Goal: Information Seeking & Learning: Learn about a topic

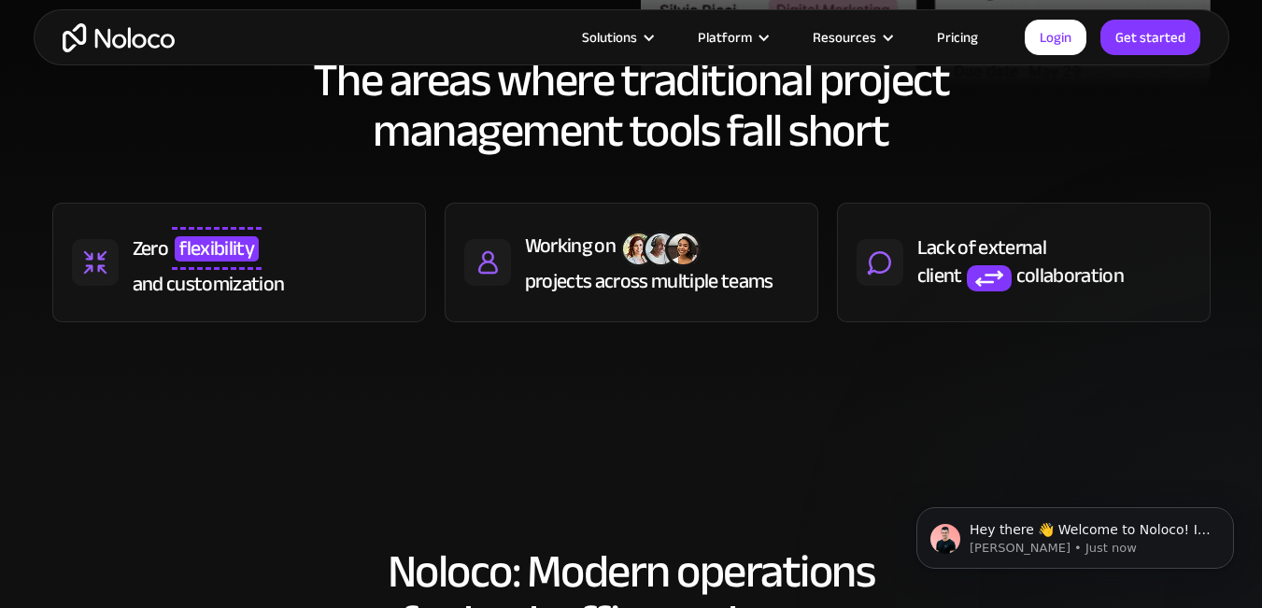
scroll to position [859, 0]
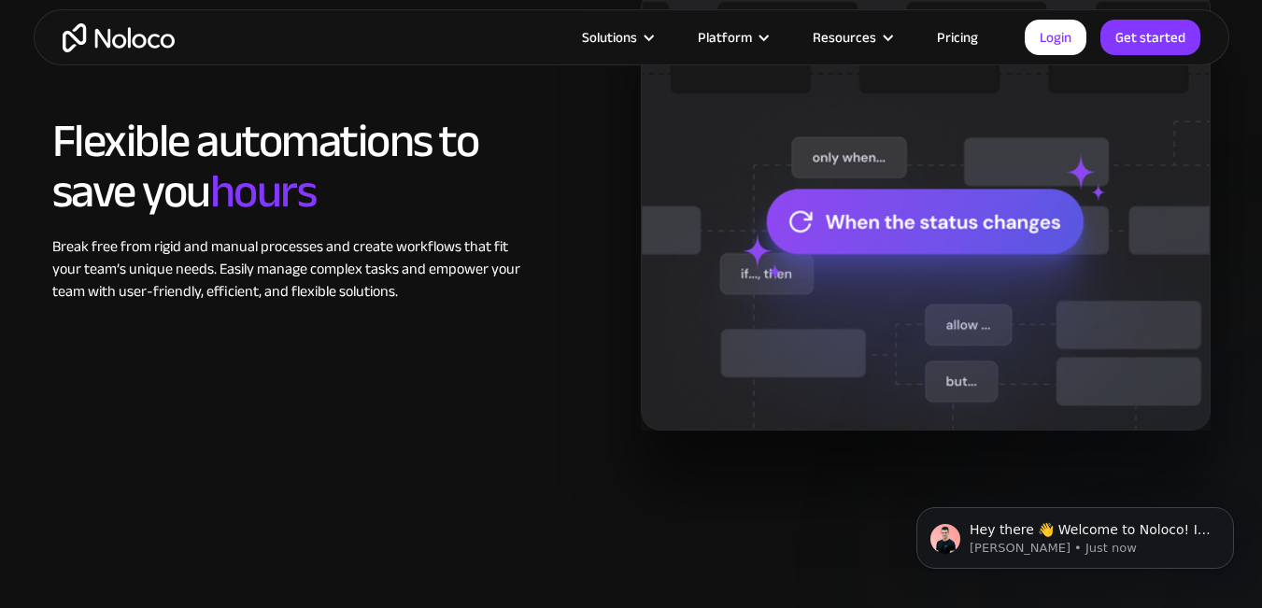
scroll to position [1644, 0]
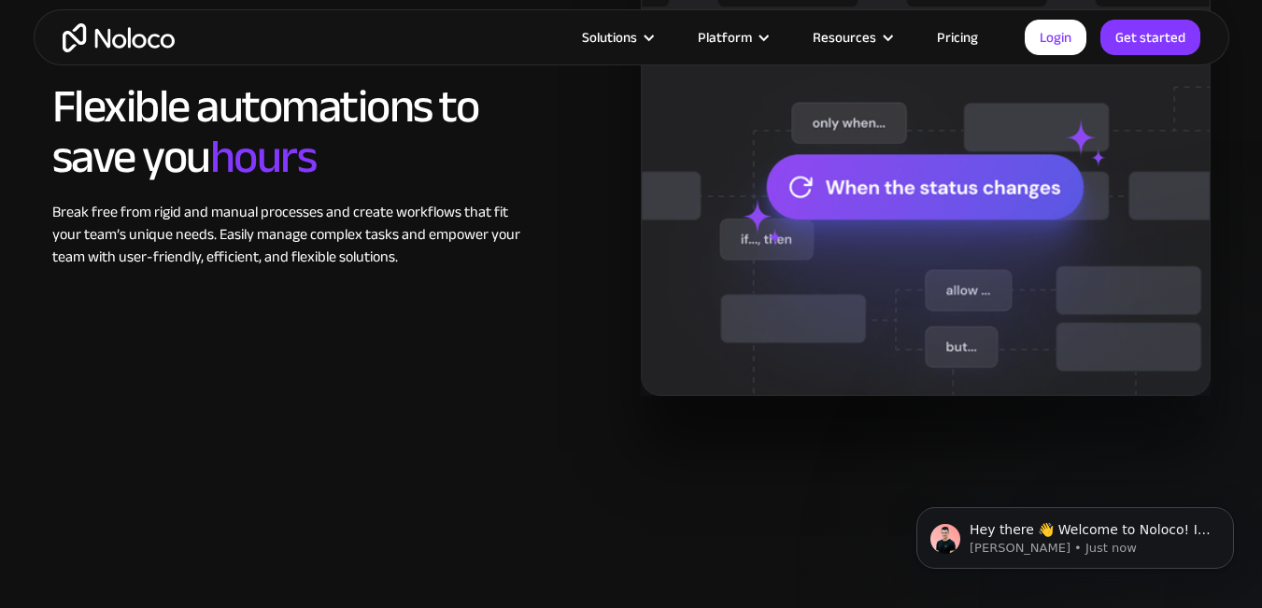
click at [261, 370] on div "Flexible automations to save you hours Break free from rigid and manual process…" at bounding box center [631, 174] width 1177 height 441
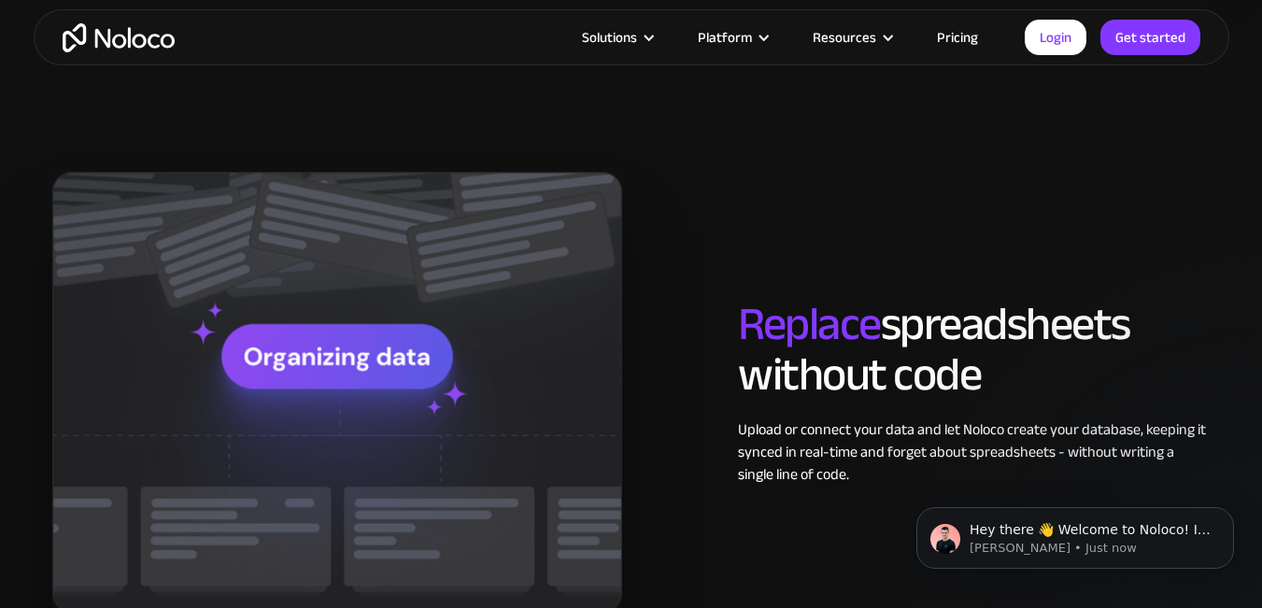
scroll to position [2167, 0]
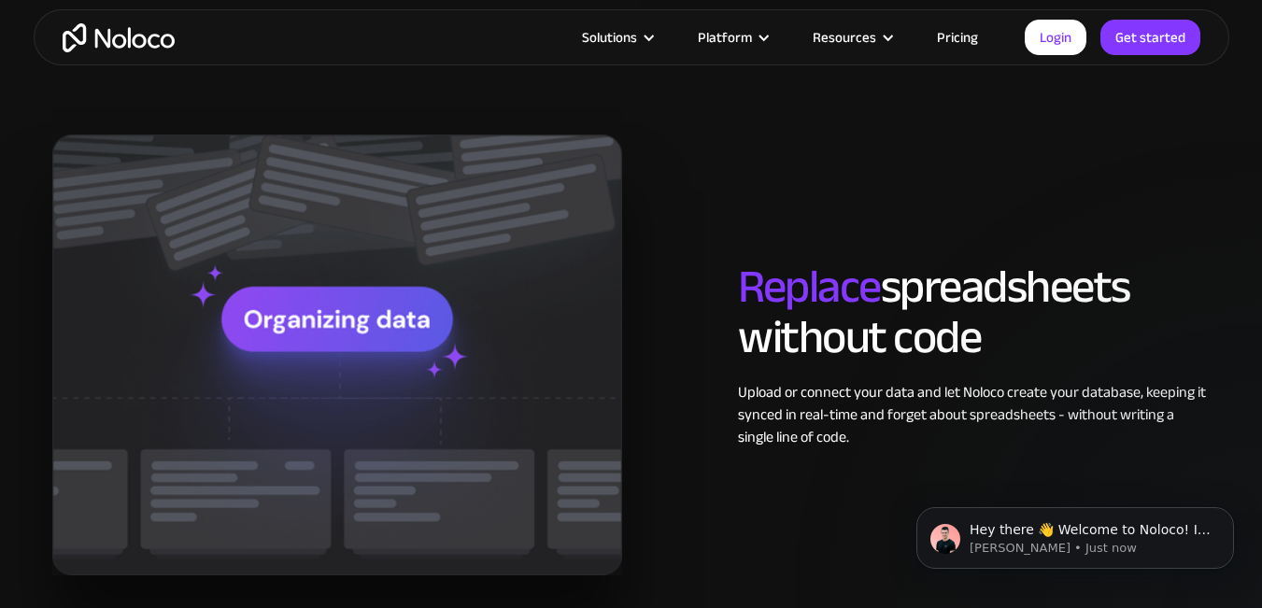
click at [952, 304] on h2 "Replace spreadsheets without code" at bounding box center [974, 312] width 472 height 101
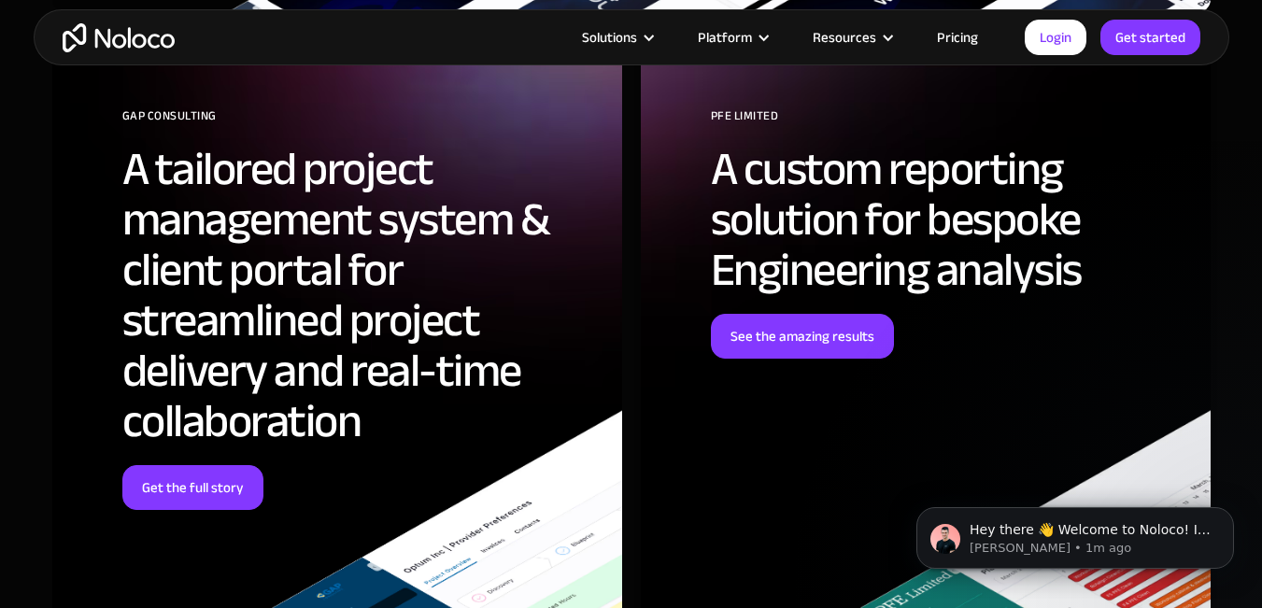
scroll to position [5454, 0]
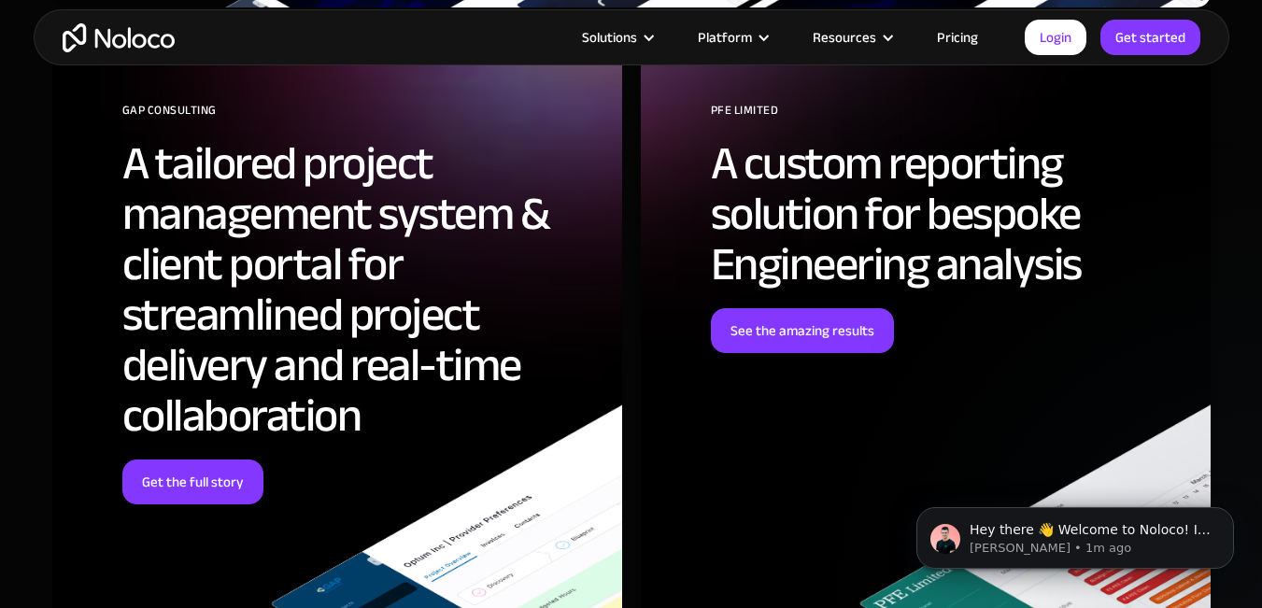
click at [0, 512] on section "These customers have transformed their operations with Noloco SIGNULAR DESIGN A…" at bounding box center [631, 77] width 1262 height 1563
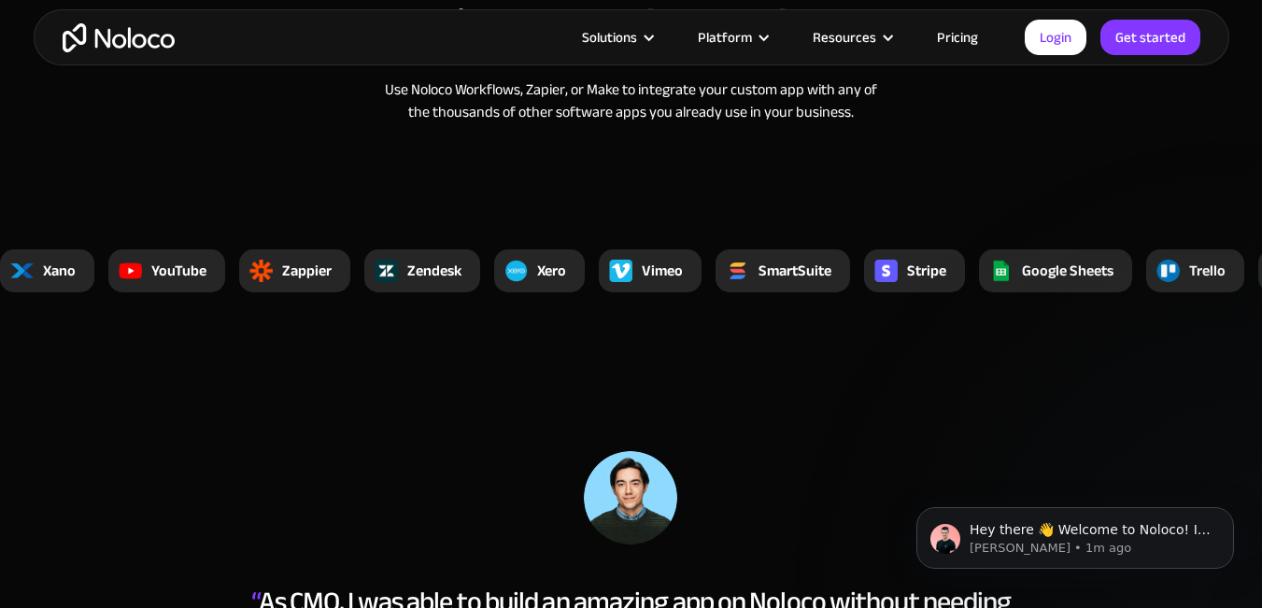
scroll to position [6463, 0]
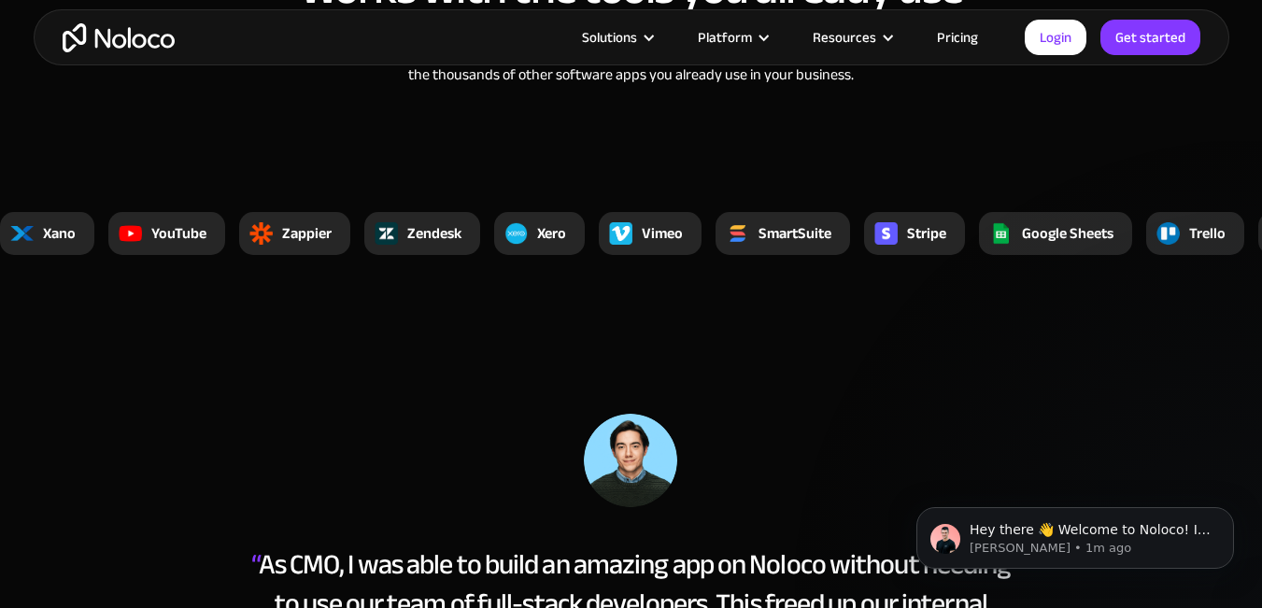
click at [1252, 206] on section "Works with the tools you already use Use Noloco Workflows, Zapier, or Make to i…" at bounding box center [631, 88] width 1262 height 474
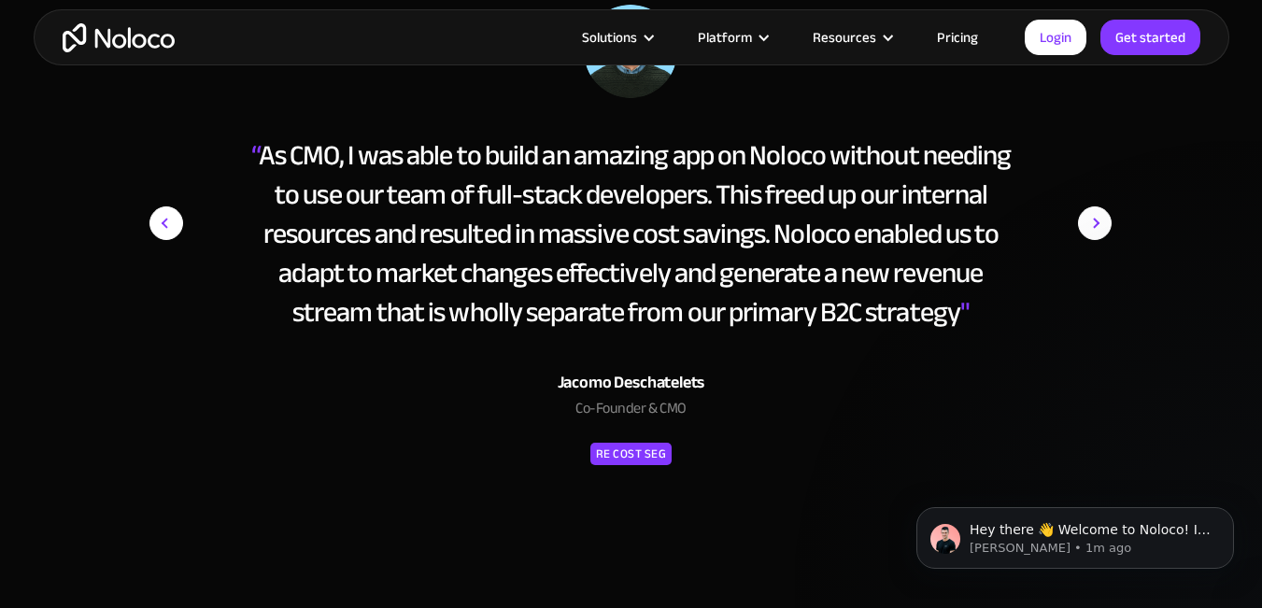
scroll to position [6874, 0]
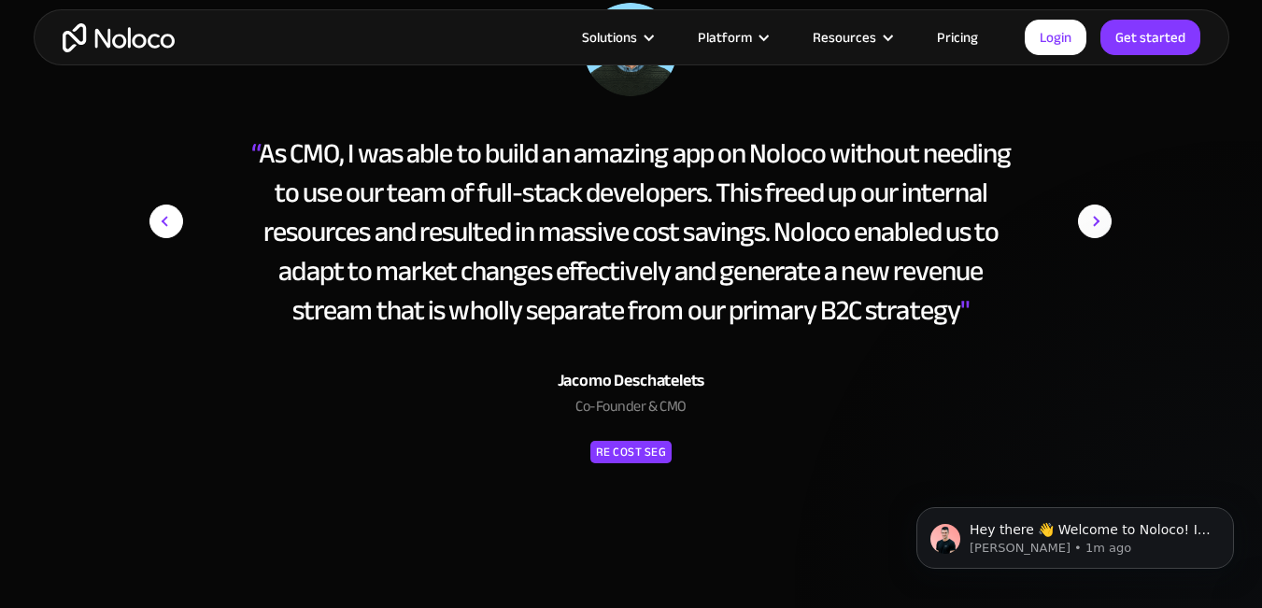
click at [1210, 329] on div "“ As CMO, I was able to build an amazing app on Noloco without needing to use o…" at bounding box center [631, 254] width 1177 height 502
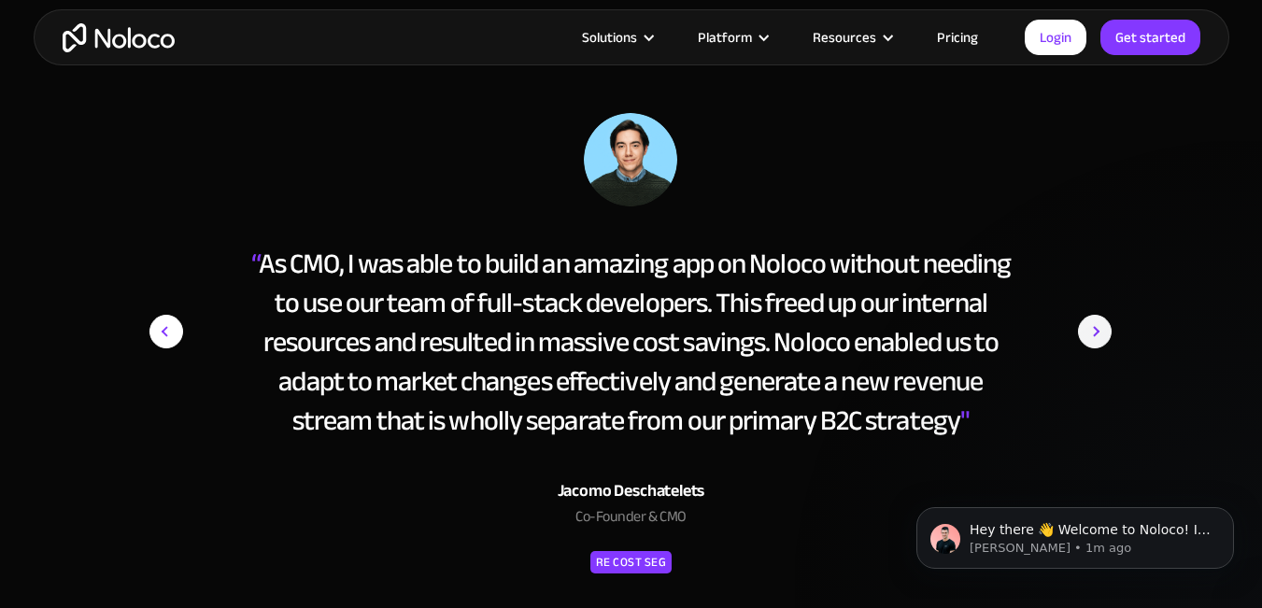
scroll to position [6762, 0]
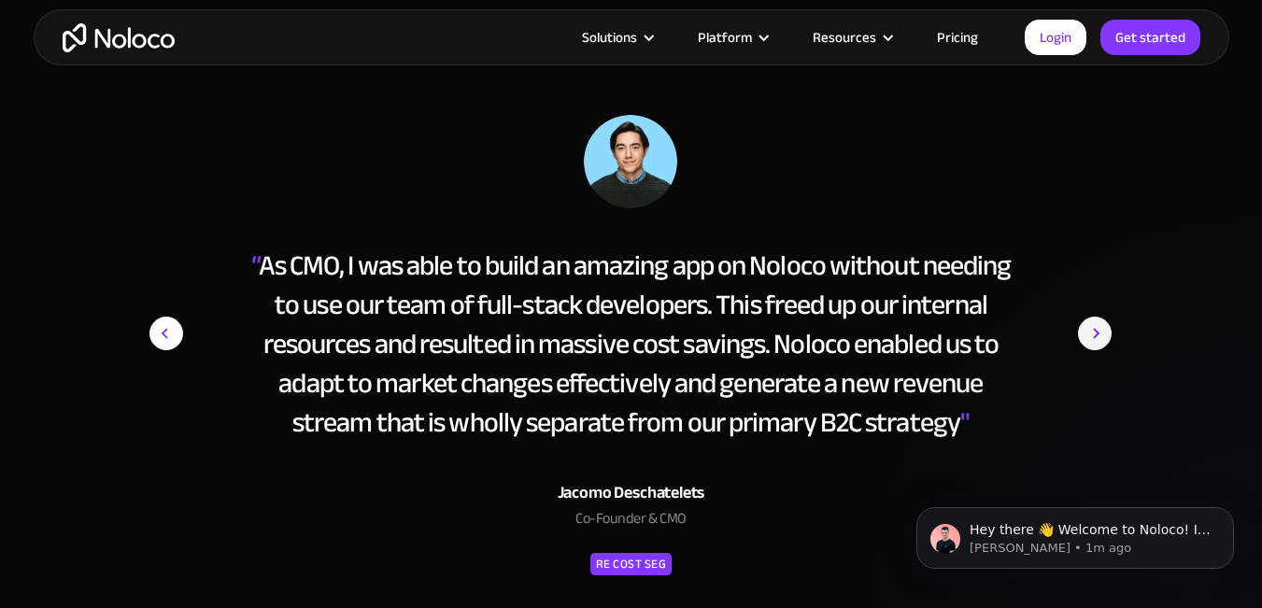
click at [1089, 337] on img "next slide" at bounding box center [1095, 333] width 34 height 437
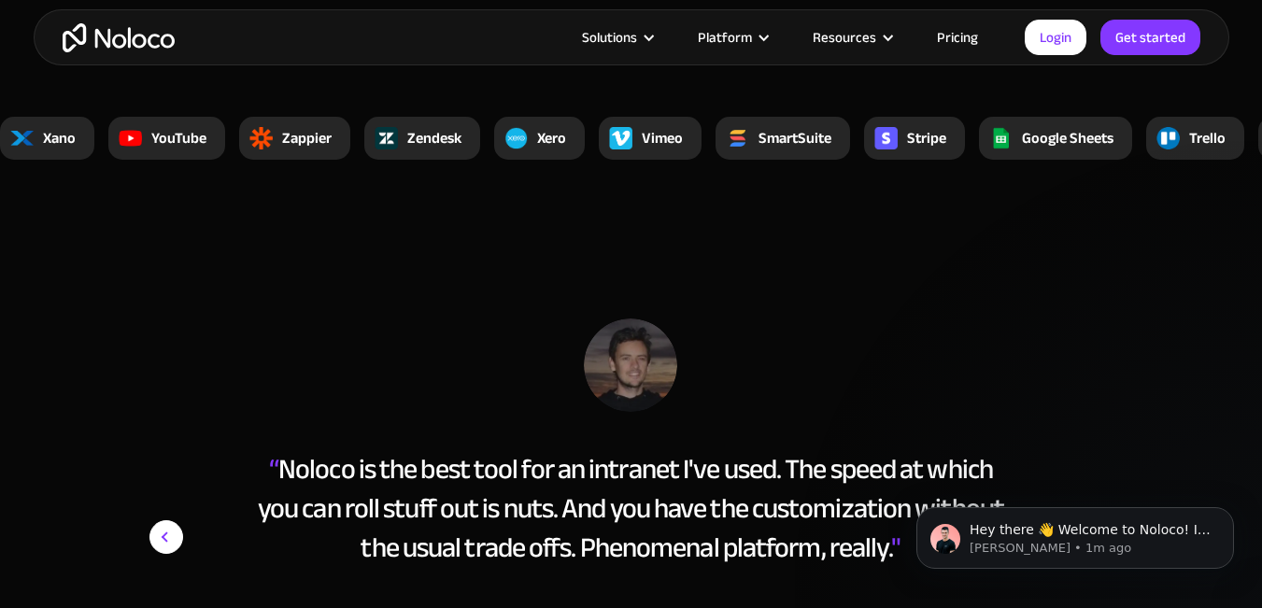
scroll to position [6612, 0]
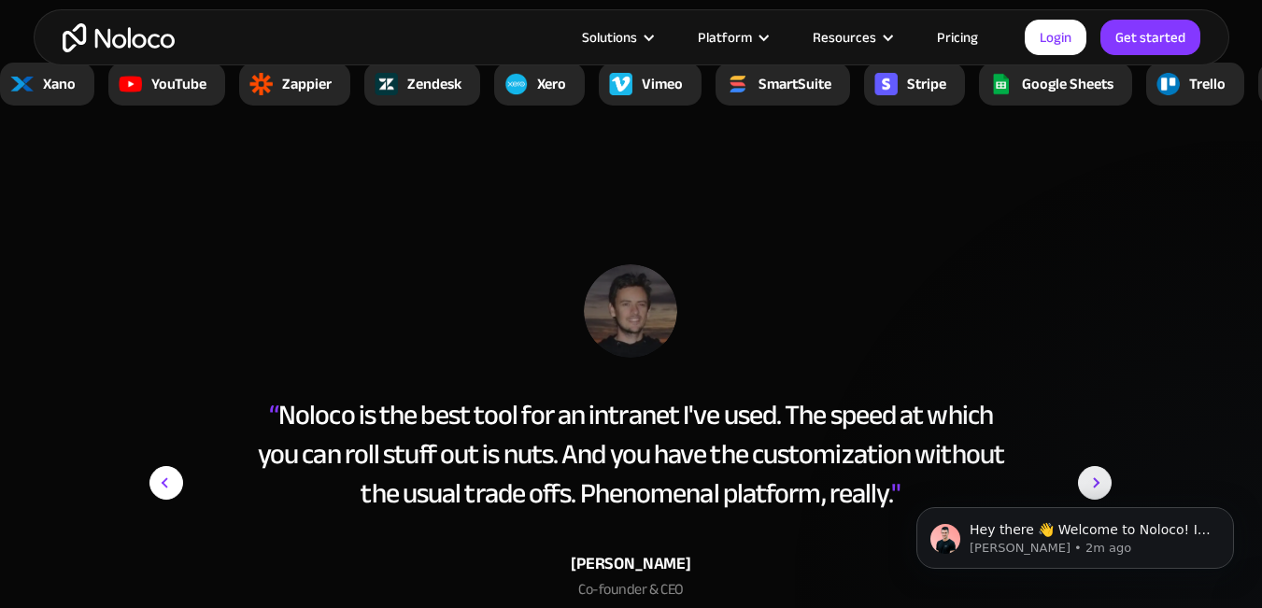
click at [1075, 486] on body "Hey there 👋 Welcome to Noloco! If you have any questions, just reply to this me…" at bounding box center [1075, 533] width 359 height 116
click at [1092, 480] on body "Hey there 👋 Welcome to Noloco! If you have any questions, just reply to this me…" at bounding box center [1075, 533] width 359 height 116
click at [166, 492] on img "previous slide" at bounding box center [166, 483] width 34 height 34
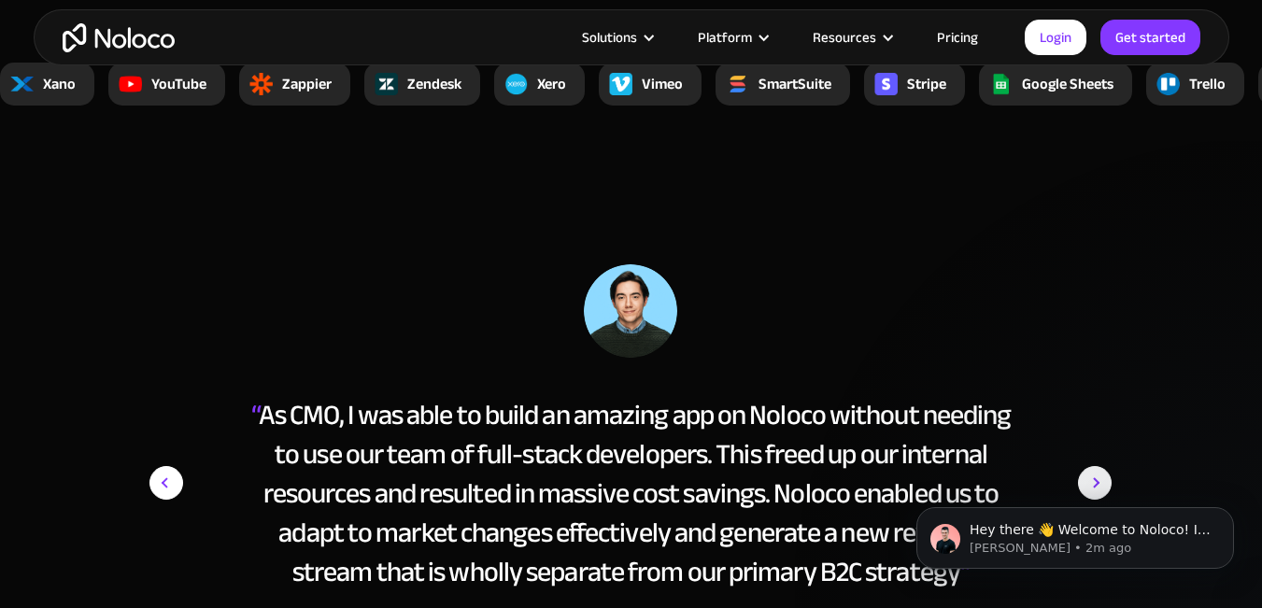
click at [166, 492] on img "previous slide" at bounding box center [166, 483] width 34 height 34
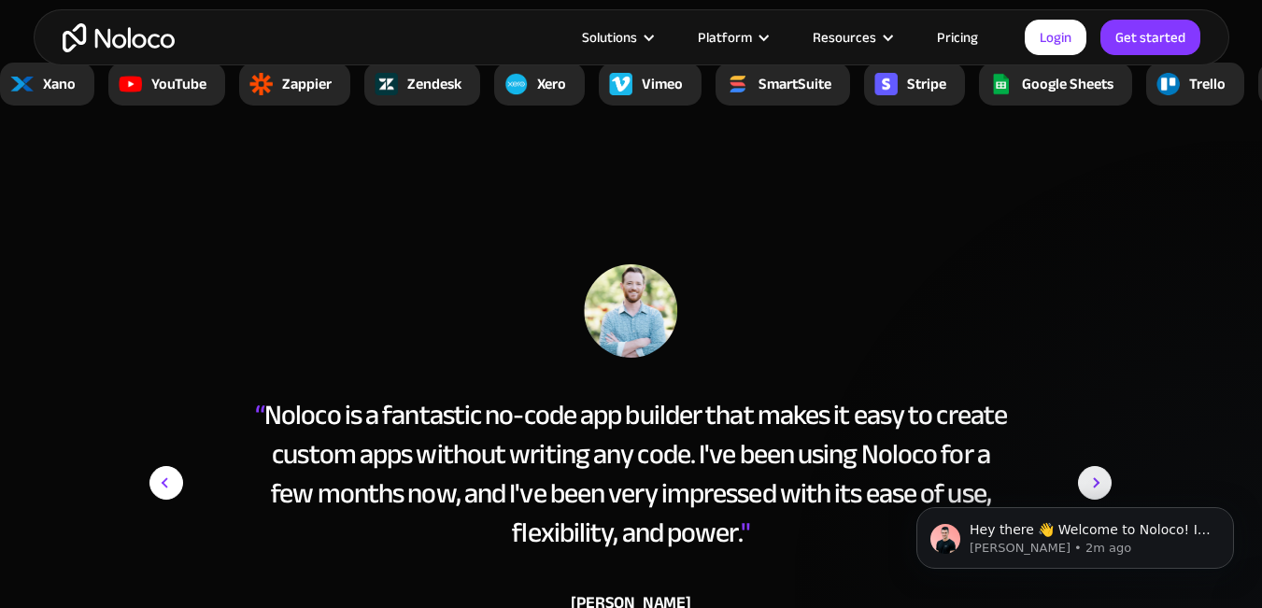
click at [166, 492] on img "previous slide" at bounding box center [166, 483] width 34 height 34
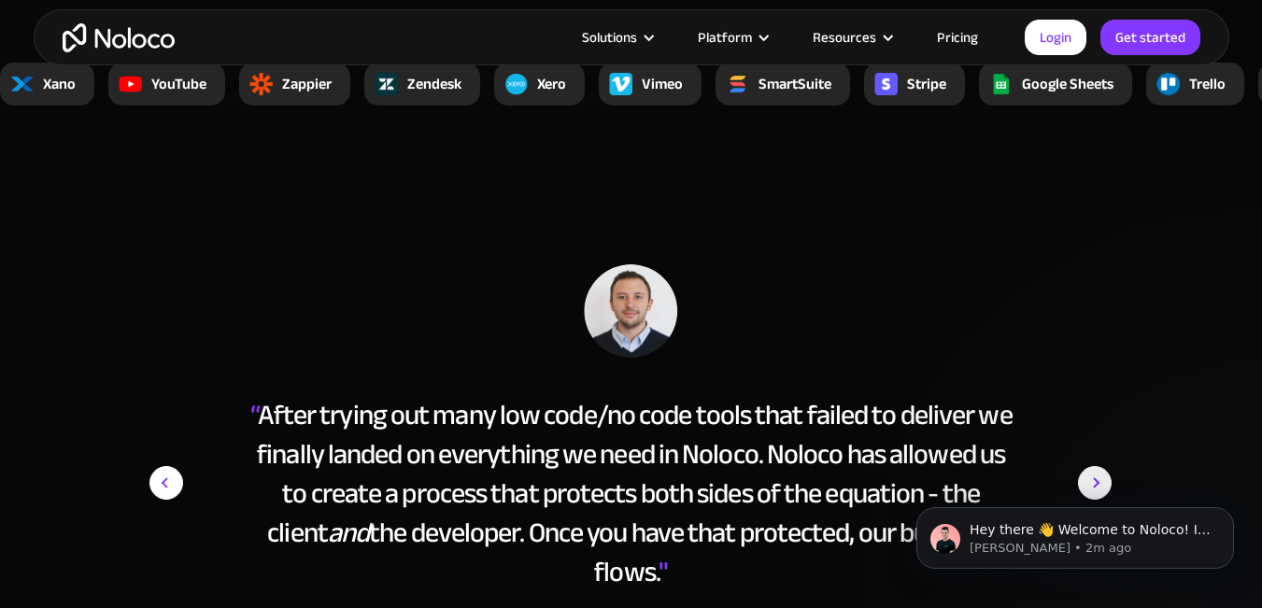
click at [166, 492] on img "previous slide" at bounding box center [166, 483] width 34 height 34
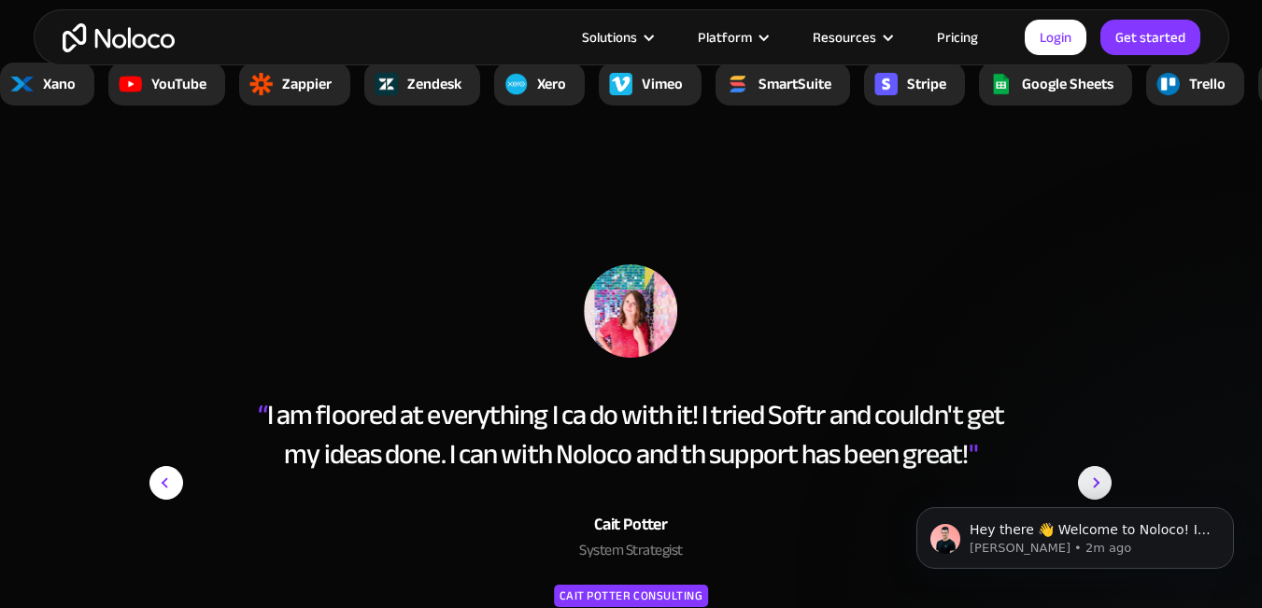
click at [166, 492] on img "previous slide" at bounding box center [166, 483] width 34 height 34
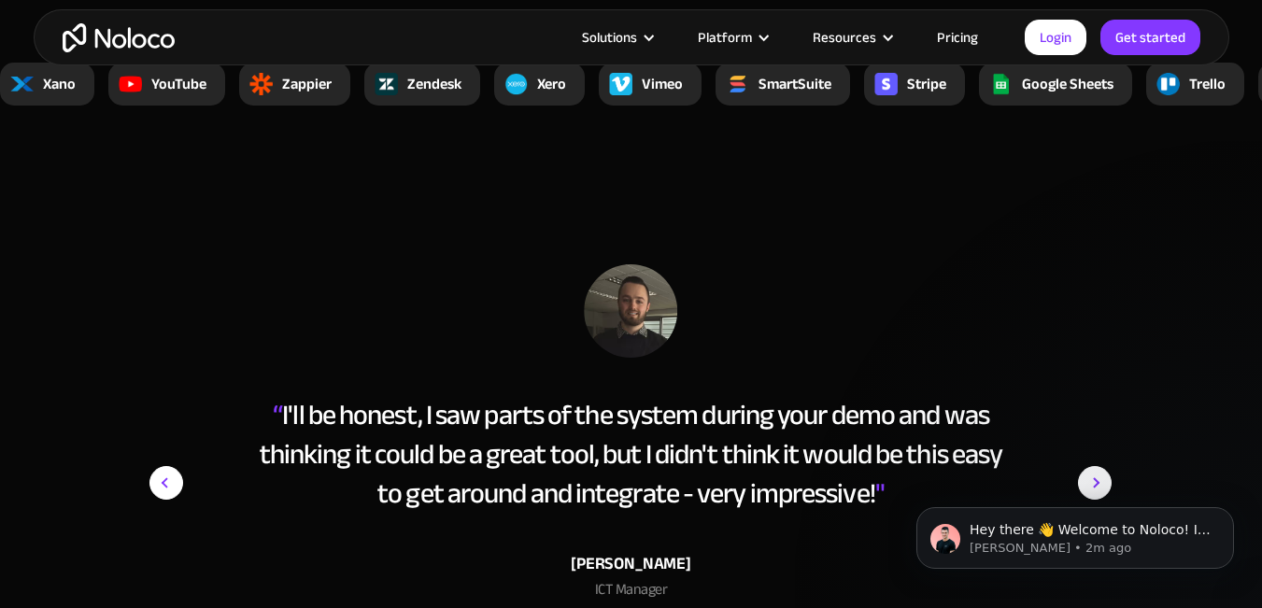
click at [1089, 486] on body "Hey there 👋 Welcome to Noloco! If you have any questions, just reply to this me…" at bounding box center [1075, 533] width 359 height 116
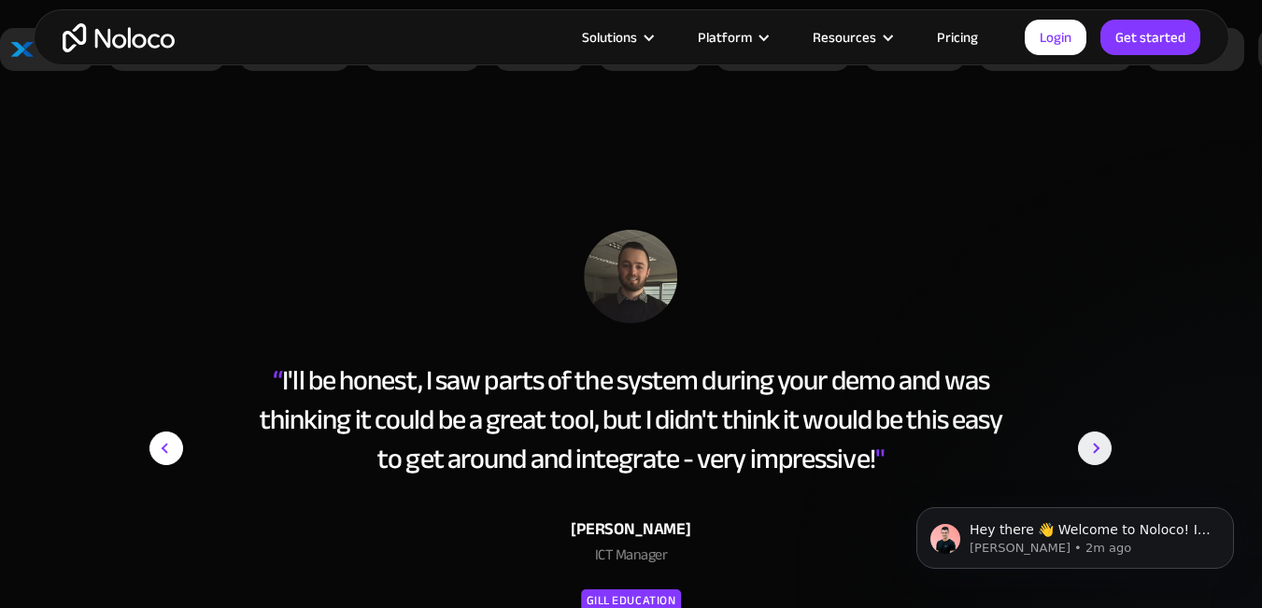
scroll to position [6650, 0]
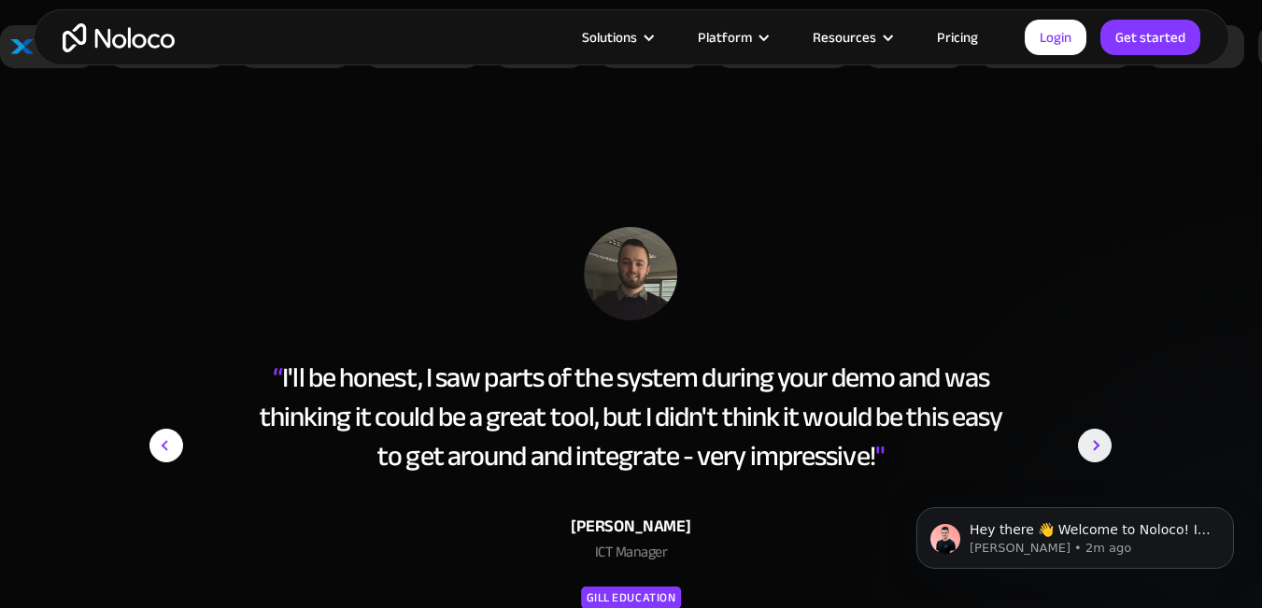
click at [1097, 458] on img "next slide" at bounding box center [1095, 445] width 34 height 437
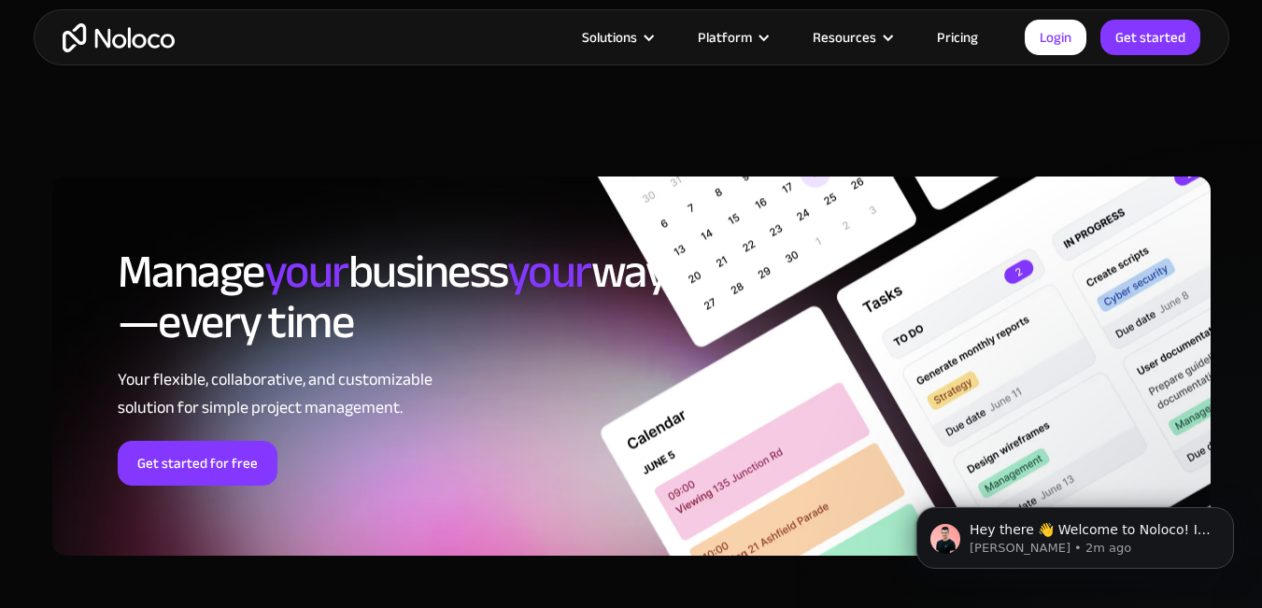
scroll to position [7322, 0]
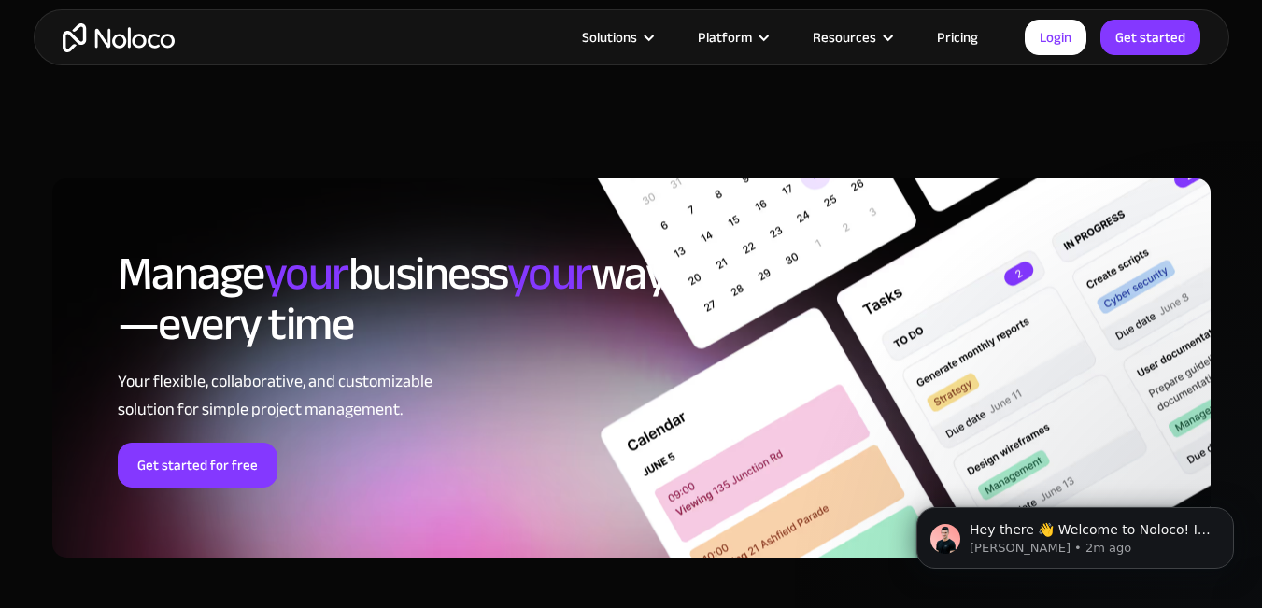
click at [225, 527] on div "Manage your business your way—every time Your flexible, collaborative, and cust…" at bounding box center [631, 367] width 1158 height 379
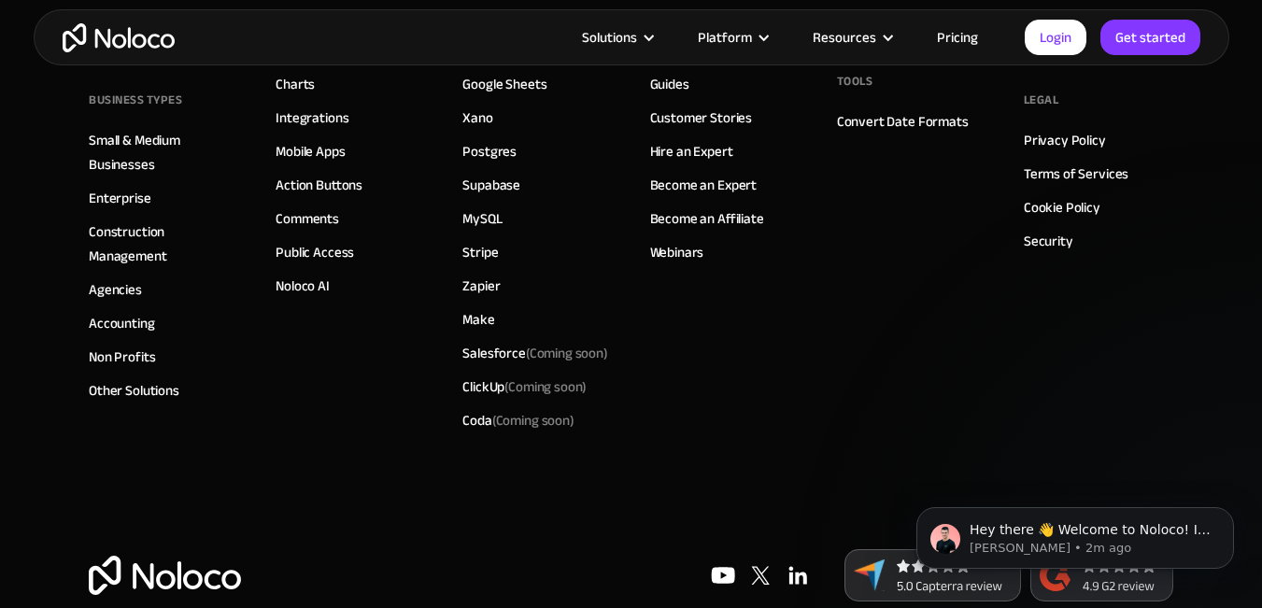
scroll to position [8146, 0]
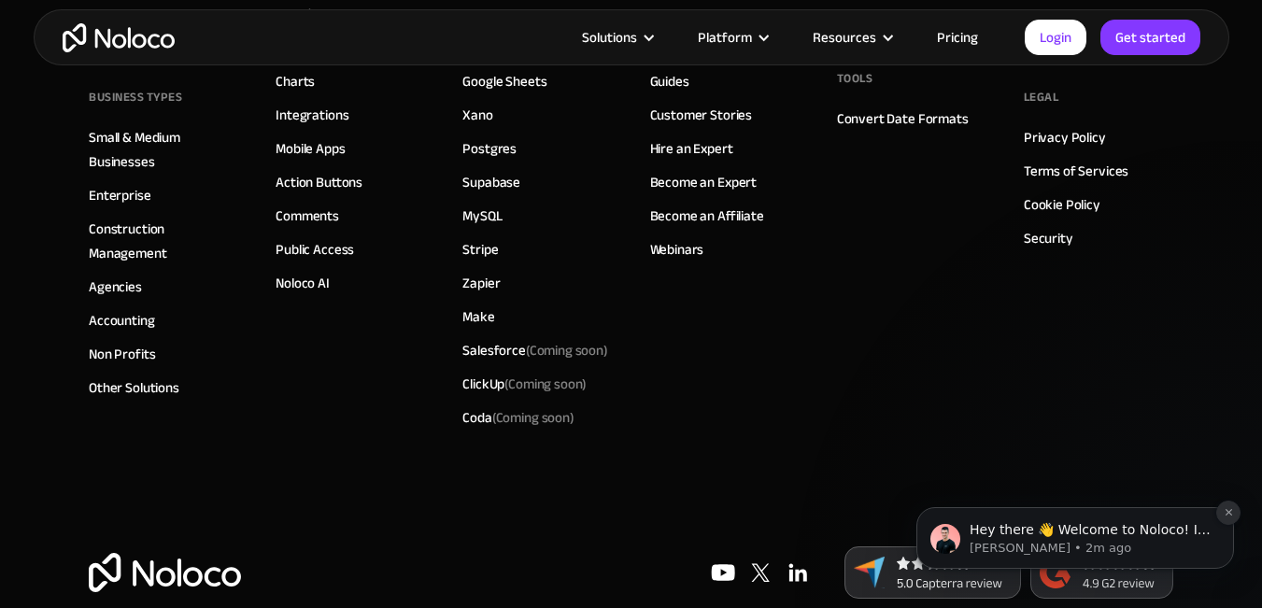
click at [1232, 518] on button "Dismiss notification" at bounding box center [1228, 513] width 24 height 24
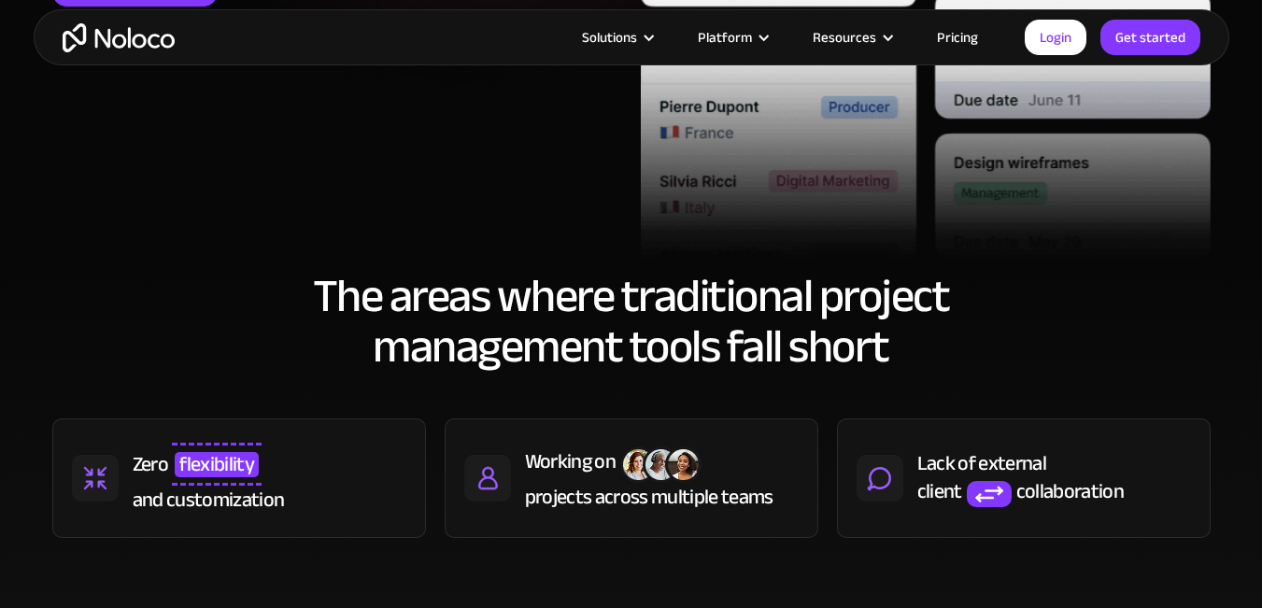
scroll to position [672, 0]
